Goal: Information Seeking & Learning: Learn about a topic

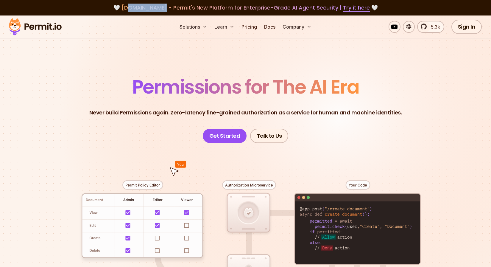
drag, startPoint x: 135, startPoint y: 7, endPoint x: 163, endPoint y: 8, distance: 28.3
click at [163, 8] on span "[DOMAIN_NAME] - Permit's New Platform for Enterprise-Grade AI Agent Security | …" at bounding box center [245, 7] width 248 height 7
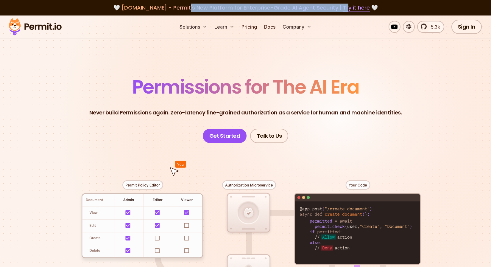
drag, startPoint x: 187, startPoint y: 8, endPoint x: 342, endPoint y: 7, distance: 155.9
click at [342, 7] on span "[DOMAIN_NAME] - Permit's New Platform for Enterprise-Grade AI Agent Security | …" at bounding box center [245, 7] width 248 height 7
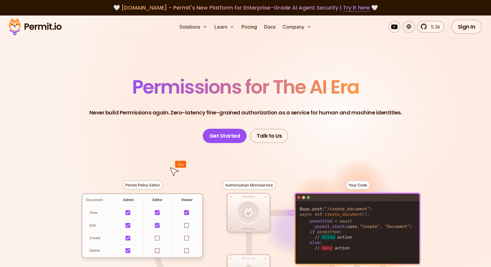
click at [98, 62] on section "Permissions for The AI Era Never build Permissions again. Zero-latency fine-gra…" at bounding box center [245, 211] width 491 height 393
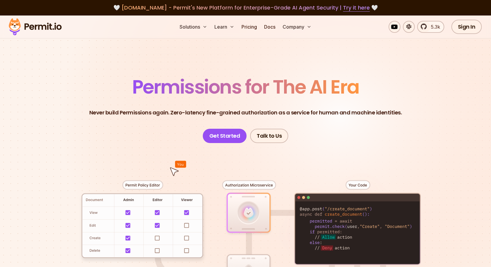
scroll to position [25, 0]
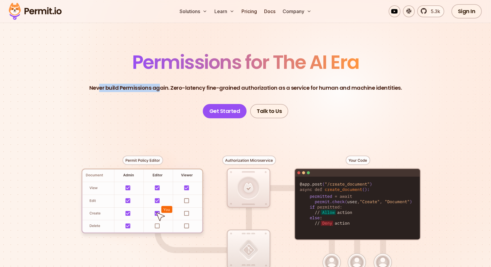
drag, startPoint x: 101, startPoint y: 88, endPoint x: 161, endPoint y: 90, distance: 60.5
click at [161, 90] on p "Never build Permissions again. Zero-latency fine-grained authorization as a ser…" at bounding box center [245, 88] width 312 height 8
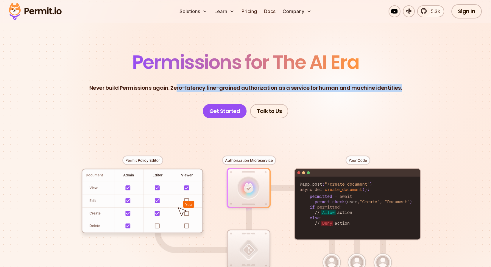
drag, startPoint x: 178, startPoint y: 88, endPoint x: 234, endPoint y: 94, distance: 56.6
click at [234, 94] on header "Permissions for The AI Era Never build Permissions again. Zero-latency fine-gra…" at bounding box center [245, 85] width 417 height 65
click at [147, 117] on header "Permissions for The AI Era Never build Permissions again. Zero-latency fine-gra…" at bounding box center [245, 85] width 417 height 65
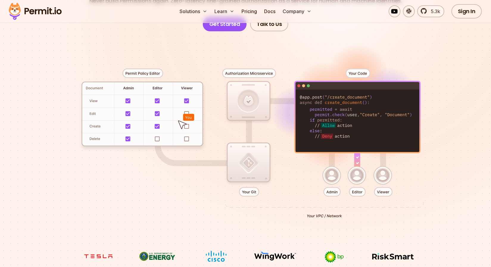
scroll to position [115, 0]
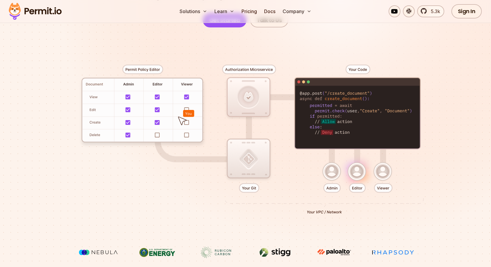
click at [249, 190] on div at bounding box center [245, 136] width 417 height 219
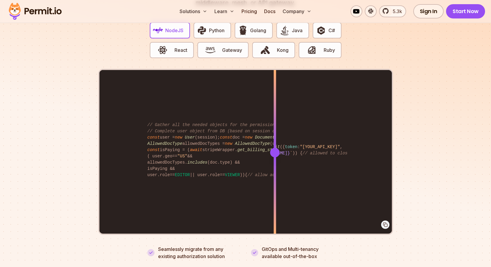
scroll to position [1184, 0]
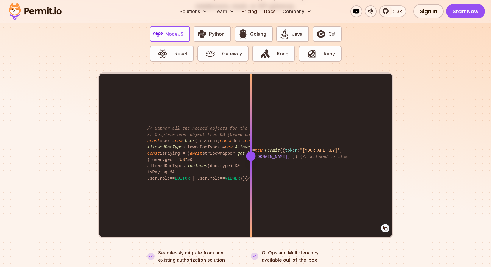
drag, startPoint x: 274, startPoint y: 148, endPoint x: 251, endPoint y: 176, distance: 36.7
click at [251, 176] on div at bounding box center [250, 155] width 2 height 164
click at [67, 198] on section "Fully functional authorization in 5 minutes Just add permit.check() to your cod…" at bounding box center [245, 106] width 491 height 372
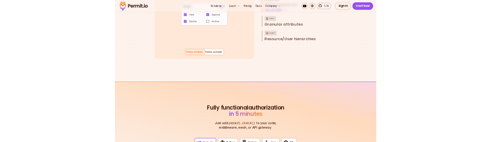
scroll to position [0, 0]
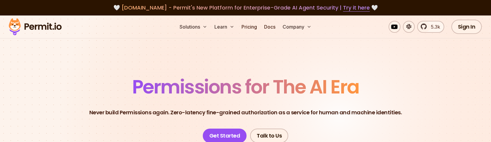
click at [408, 108] on header "Permissions for The AI Era Never build Permissions again. Zero-latency fine-gra…" at bounding box center [245, 109] width 417 height 65
